Goal: Transaction & Acquisition: Purchase product/service

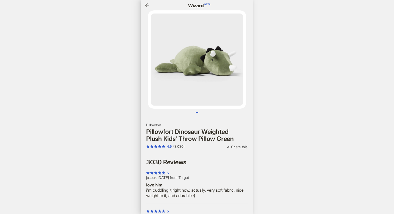
click at [147, 4] on icon "button" at bounding box center [147, 5] width 4 height 4
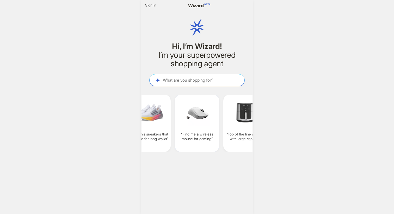
click at [202, 112] on img at bounding box center [197, 113] width 40 height 30
